Goal: Transaction & Acquisition: Obtain resource

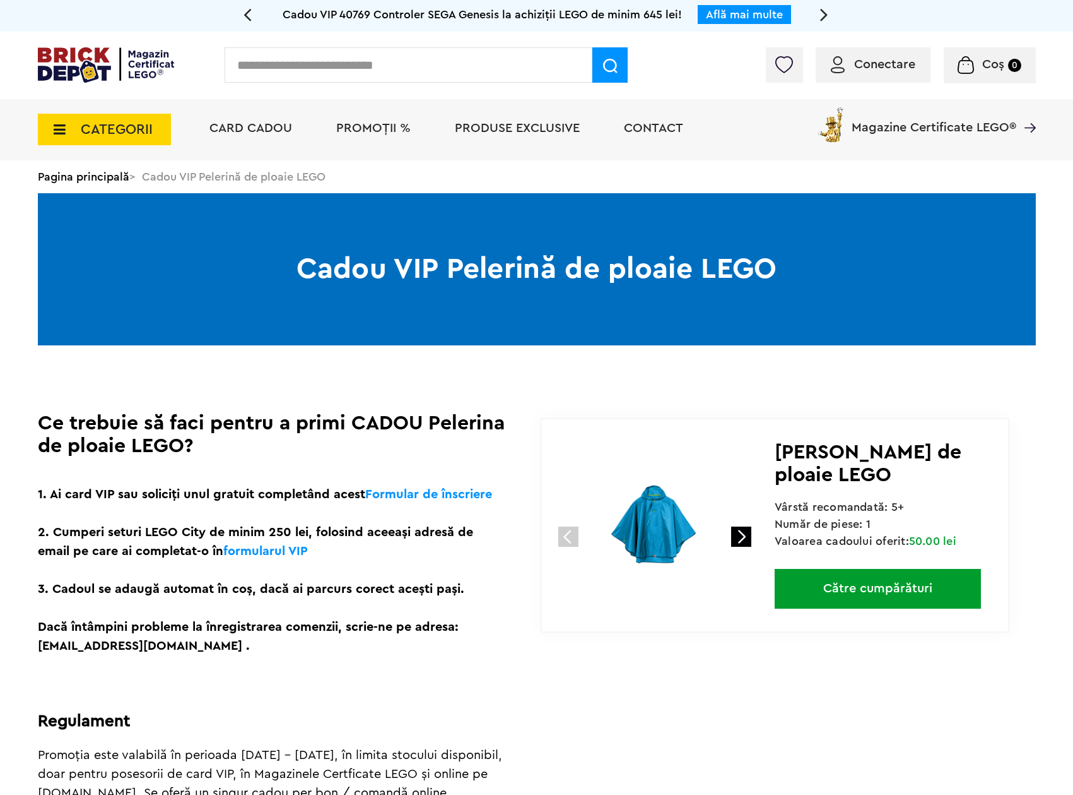
click at [694, 545] on img at bounding box center [654, 526] width 168 height 168
click at [738, 536] on link at bounding box center [741, 536] width 20 height 20
click at [653, 533] on img at bounding box center [654, 526] width 168 height 168
click at [740, 536] on link at bounding box center [741, 536] width 20 height 20
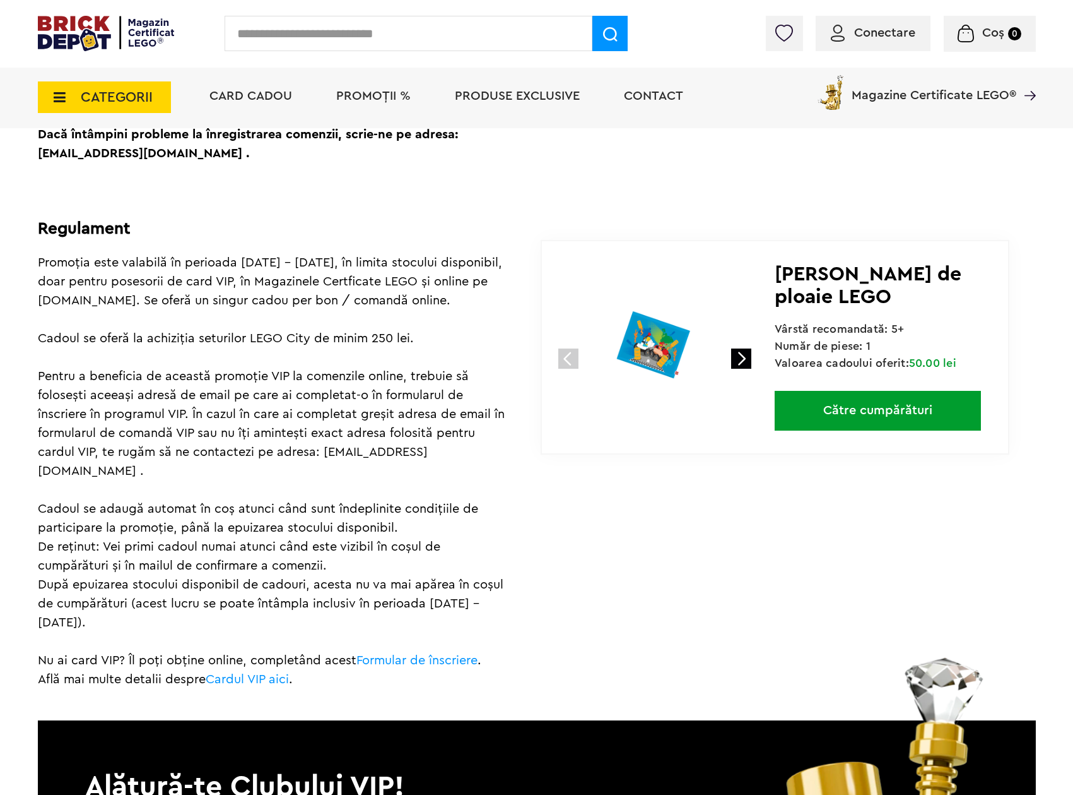
scroll to position [257, 0]
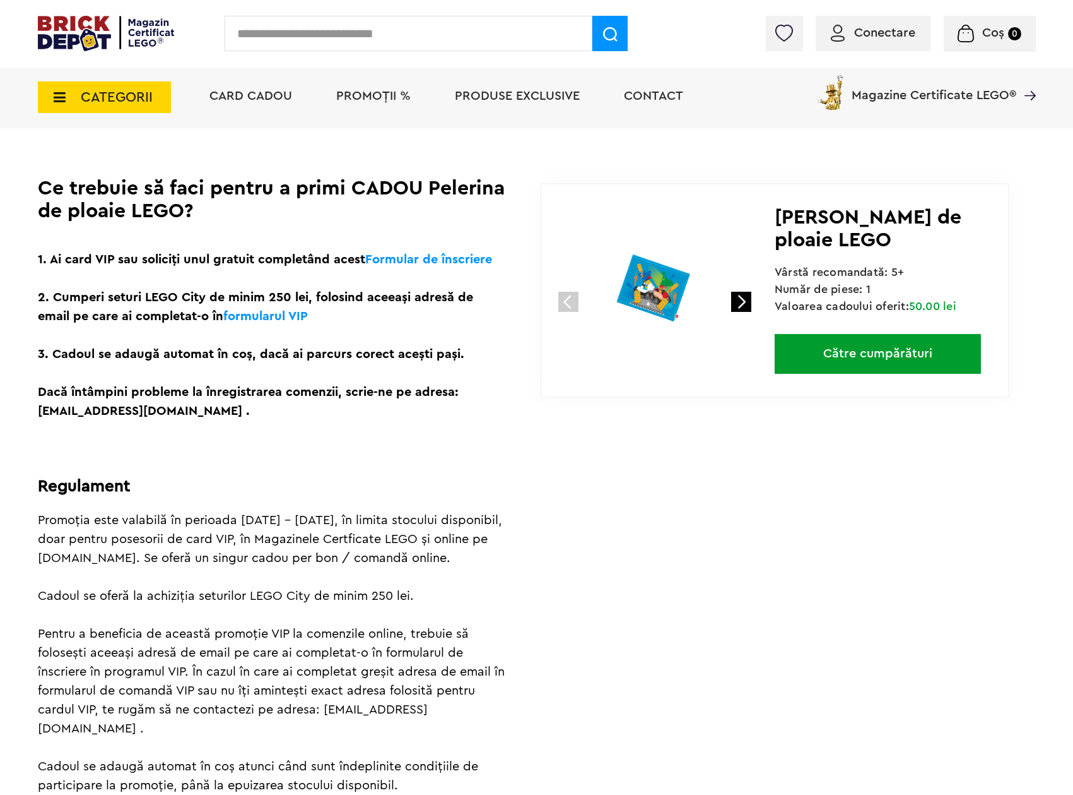
click at [637, 265] on img at bounding box center [654, 291] width 168 height 168
click at [659, 299] on img at bounding box center [654, 291] width 168 height 168
click at [754, 302] on div "1 2 3" at bounding box center [658, 279] width 233 height 191
click at [747, 304] on link at bounding box center [741, 302] width 20 height 20
click at [743, 302] on link at bounding box center [741, 302] width 20 height 20
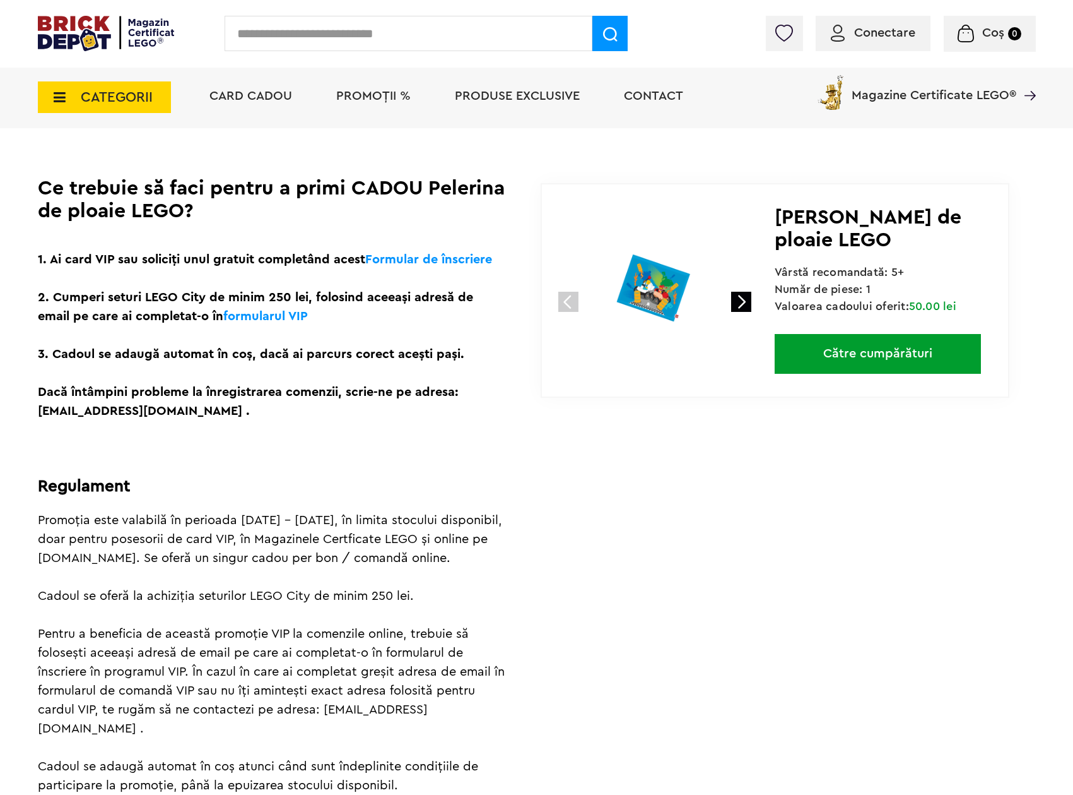
click at [689, 393] on div "1 2 3 Cadou Pelerină de ploaie LEGO Vârstă recomandată: 5+ Număr de piese: 1 Va…" at bounding box center [775, 290] width 469 height 215
click at [579, 305] on img at bounding box center [654, 291] width 168 height 168
click at [562, 300] on link at bounding box center [569, 302] width 20 height 20
